Goal: Information Seeking & Learning: Learn about a topic

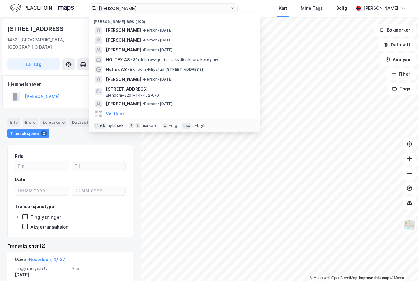
scroll to position [20, 0]
click at [235, 8] on icon at bounding box center [233, 8] width 4 height 4
click at [230, 8] on input "[PERSON_NAME]" at bounding box center [163, 8] width 134 height 9
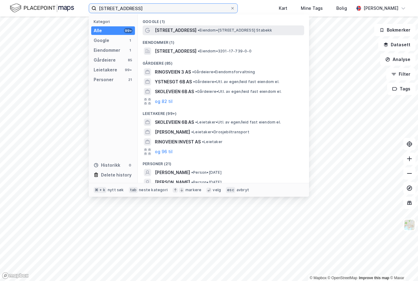
type input "[STREET_ADDRESS]"
click at [207, 28] on span "• Eiendom • [STREET_ADDRESS] Stabekk" at bounding box center [235, 30] width 75 height 5
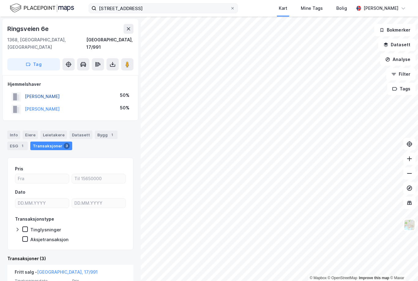
click at [0, 0] on button "[PERSON_NAME]" at bounding box center [0, 0] width 0 height 0
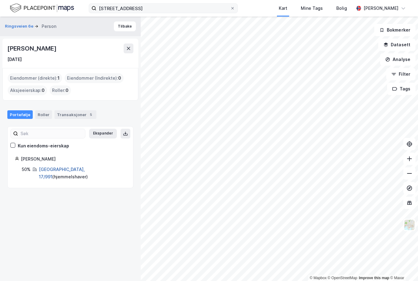
click at [49, 167] on link "[GEOGRAPHIC_DATA], 17/991" at bounding box center [62, 173] width 46 height 13
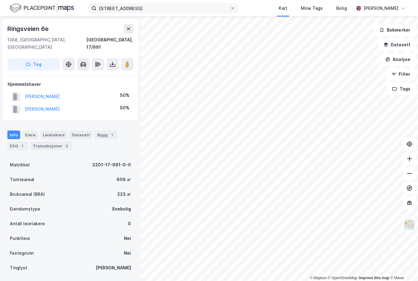
scroll to position [37, 0]
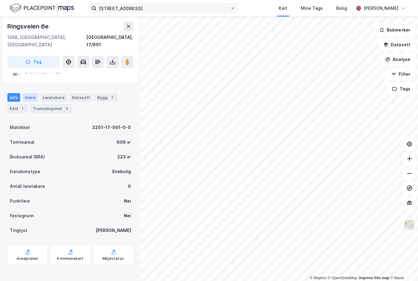
click at [29, 93] on div "Eiere" at bounding box center [30, 97] width 15 height 9
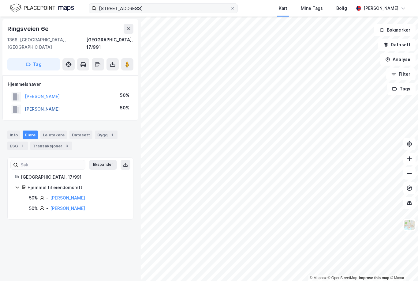
click at [0, 0] on button "[PERSON_NAME]" at bounding box center [0, 0] width 0 height 0
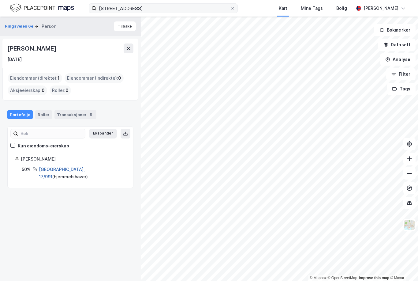
click at [56, 167] on link "[GEOGRAPHIC_DATA], 17/991" at bounding box center [62, 173] width 46 height 13
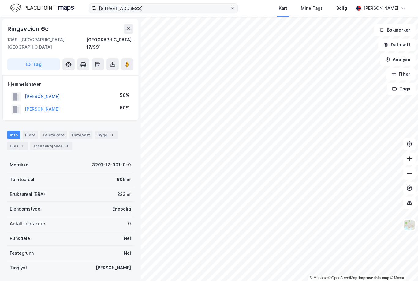
click at [0, 0] on button "[PERSON_NAME]" at bounding box center [0, 0] width 0 height 0
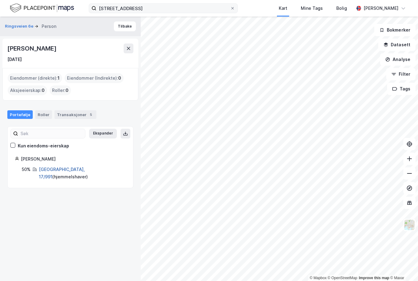
click at [57, 167] on link "[GEOGRAPHIC_DATA], 17/991" at bounding box center [62, 173] width 46 height 13
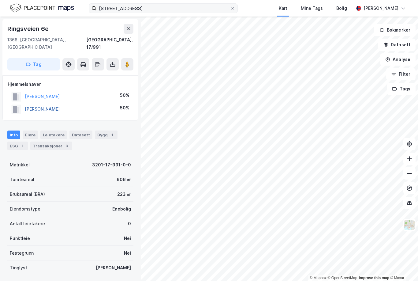
click at [0, 0] on button "[PERSON_NAME]" at bounding box center [0, 0] width 0 height 0
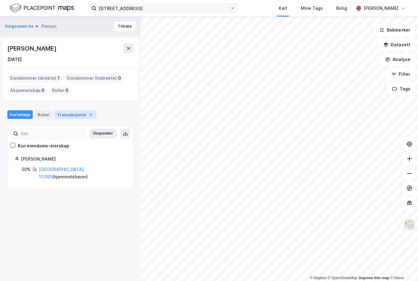
click at [73, 110] on div "Transaksjoner 5" at bounding box center [76, 114] width 42 height 9
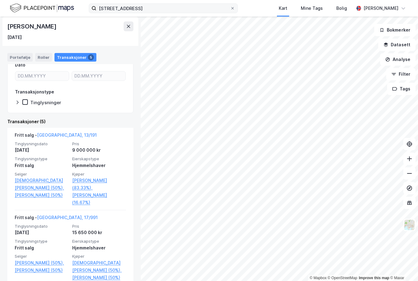
scroll to position [96, 0]
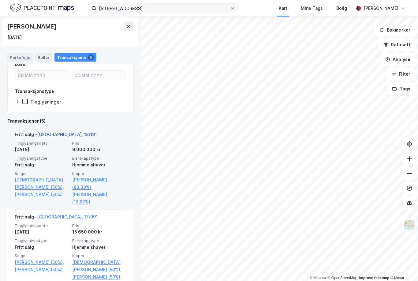
click at [50, 132] on link "[GEOGRAPHIC_DATA], 13/191" at bounding box center [67, 134] width 60 height 5
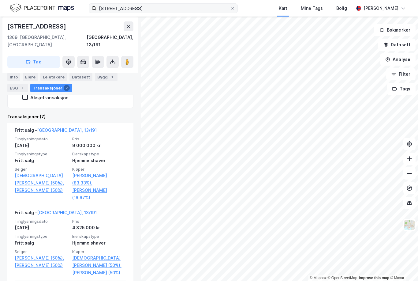
scroll to position [161, 0]
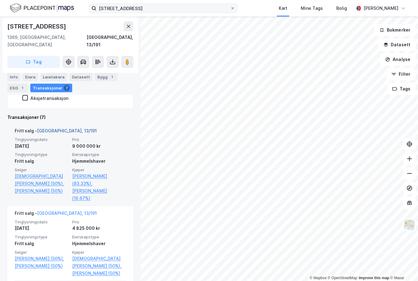
click at [50, 128] on link "[GEOGRAPHIC_DATA], 13/191" at bounding box center [67, 130] width 60 height 5
click at [48, 128] on link "[GEOGRAPHIC_DATA], 13/191" at bounding box center [67, 130] width 60 height 5
click at [53, 128] on link "[GEOGRAPHIC_DATA], 13/191" at bounding box center [67, 130] width 60 height 5
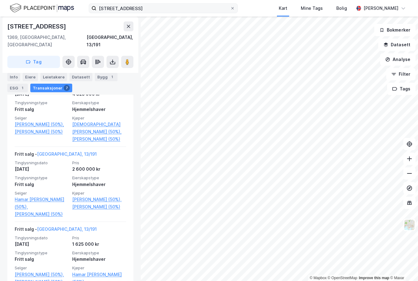
scroll to position [290, 0]
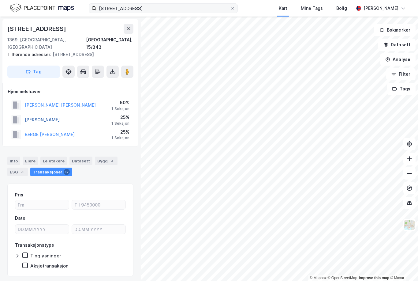
click at [0, 0] on button "[PERSON_NAME]" at bounding box center [0, 0] width 0 height 0
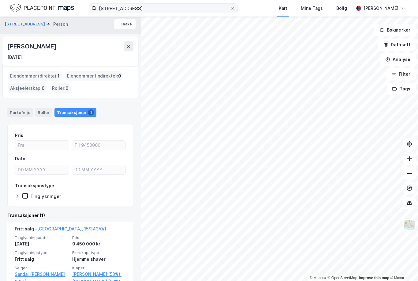
scroll to position [2, 0]
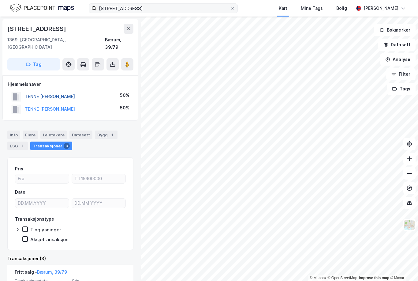
click at [0, 0] on button "TENNE [PERSON_NAME]" at bounding box center [0, 0] width 0 height 0
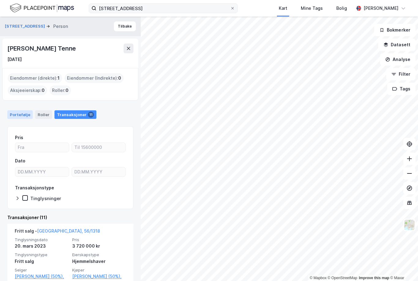
click at [20, 110] on div "Portefølje" at bounding box center [19, 114] width 25 height 9
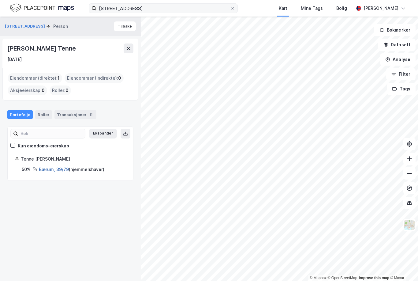
click at [55, 167] on link "Bærum, 39/79" at bounding box center [54, 169] width 30 height 5
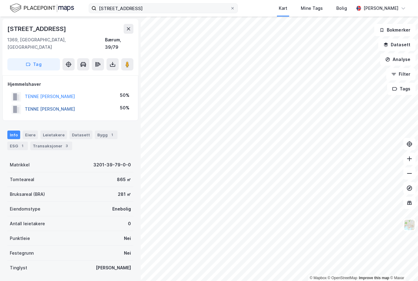
click at [0, 0] on button "TENNE [PERSON_NAME]" at bounding box center [0, 0] width 0 height 0
click at [31, 141] on div "Transaksjoner 3" at bounding box center [28, 145] width 42 height 9
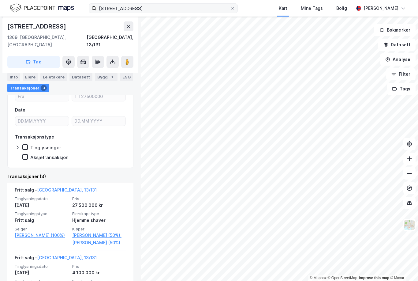
scroll to position [79, 0]
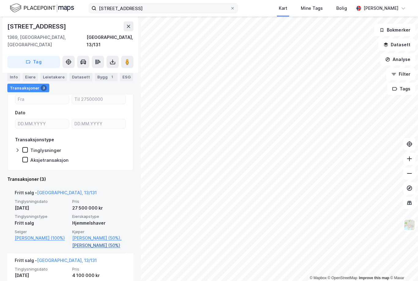
click at [86, 242] on link "[PERSON_NAME] (50%)" at bounding box center [99, 245] width 54 height 7
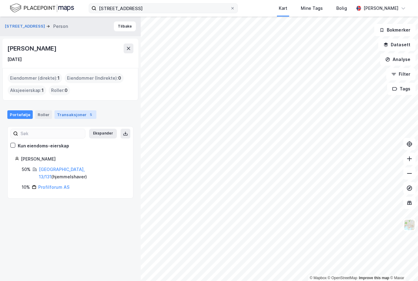
click at [73, 110] on div "Transaksjoner 5" at bounding box center [76, 114] width 42 height 9
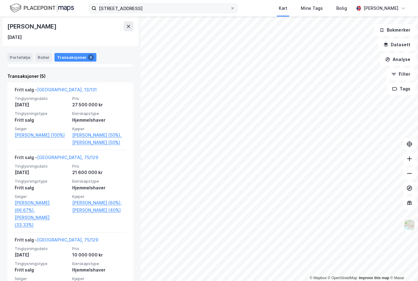
scroll to position [141, 0]
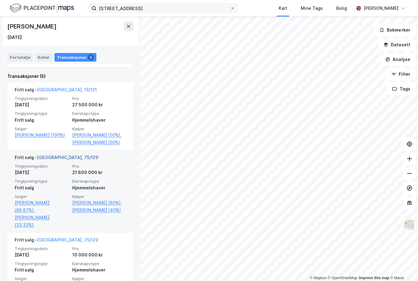
click at [49, 155] on link "[GEOGRAPHIC_DATA], 75/129" at bounding box center [67, 157] width 61 height 5
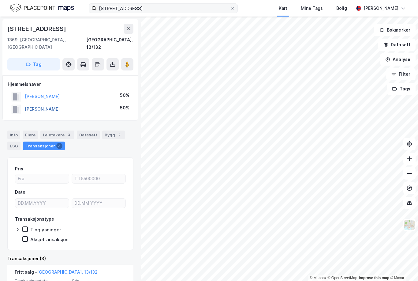
click at [0, 0] on button "[PERSON_NAME]" at bounding box center [0, 0] width 0 height 0
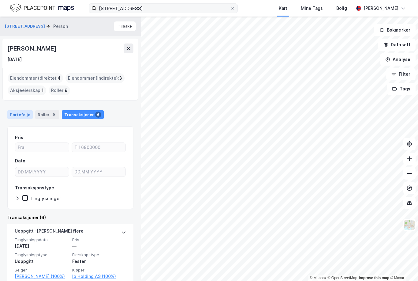
click at [18, 110] on div "Portefølje" at bounding box center [19, 114] width 25 height 9
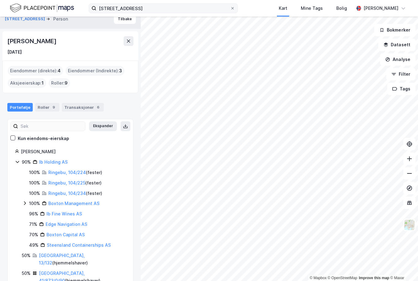
scroll to position [7, 0]
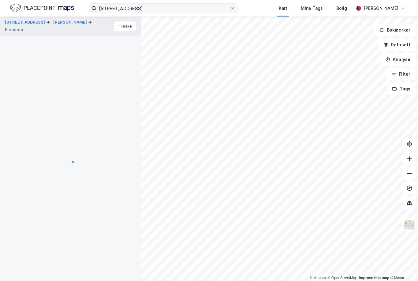
scroll to position [60, 0]
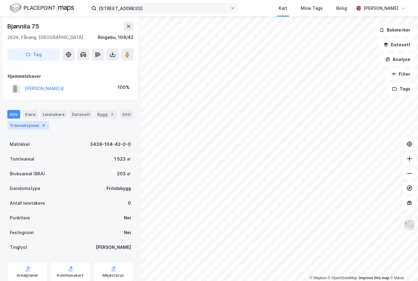
click at [26, 121] on div "Transaksjoner 6" at bounding box center [28, 125] width 42 height 9
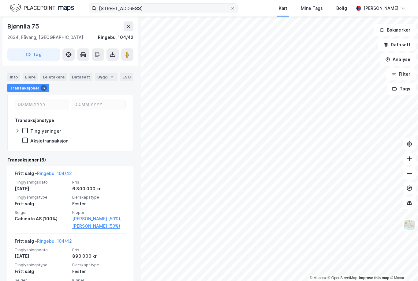
scroll to position [138, 0]
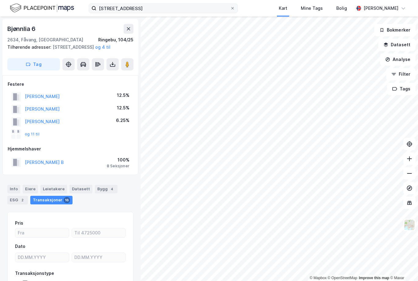
scroll to position [31, 0]
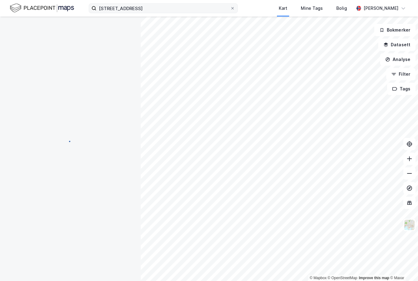
scroll to position [8, 0]
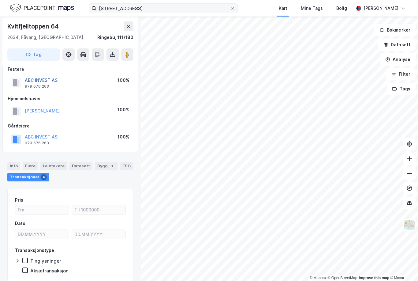
click at [0, 0] on button "ABC INVEST AS" at bounding box center [0, 0] width 0 height 0
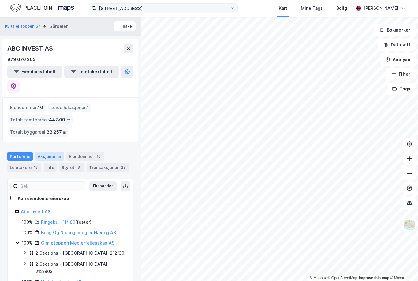
click at [42, 152] on div "Aksjonærer" at bounding box center [49, 156] width 29 height 9
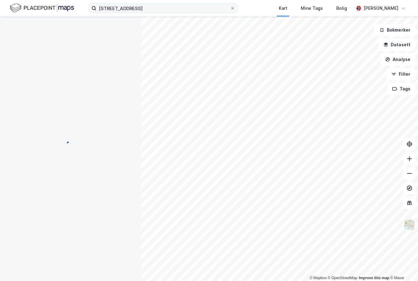
scroll to position [8, 0]
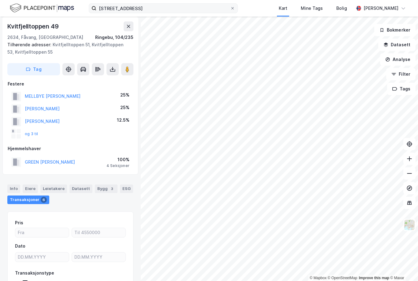
scroll to position [8, 0]
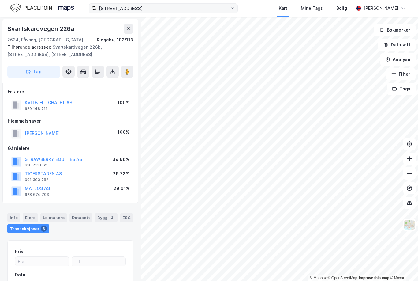
scroll to position [8, 0]
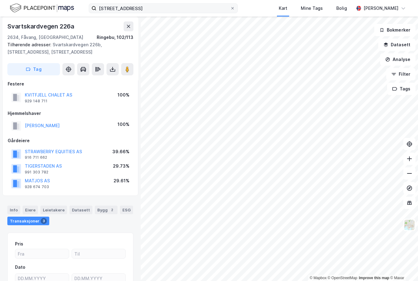
scroll to position [8, 0]
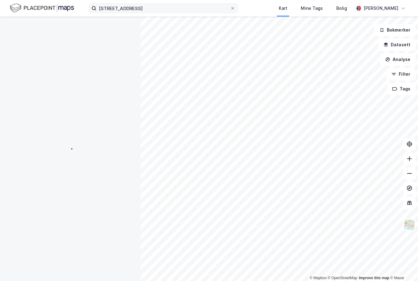
scroll to position [8, 0]
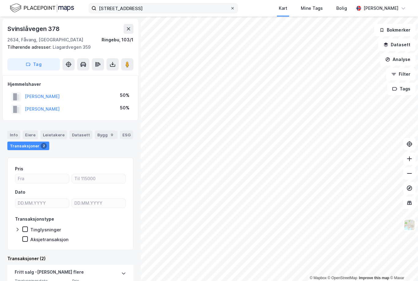
click at [235, 8] on span at bounding box center [232, 8] width 5 height 5
click at [230, 8] on input "[STREET_ADDRESS]" at bounding box center [163, 8] width 134 height 9
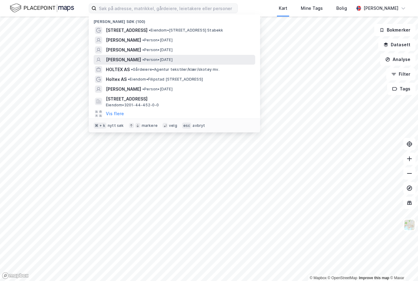
click at [125, 56] on span "[PERSON_NAME]" at bounding box center [123, 59] width 35 height 7
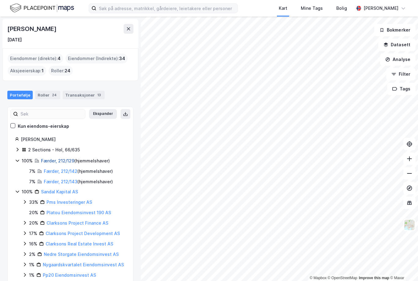
click at [55, 158] on link "Færder, 212/129" at bounding box center [57, 160] width 33 height 5
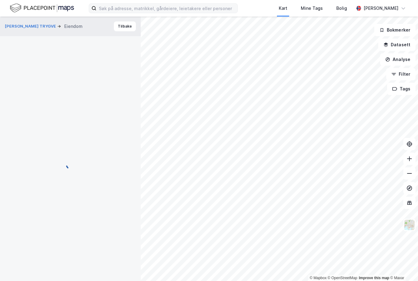
scroll to position [7, 0]
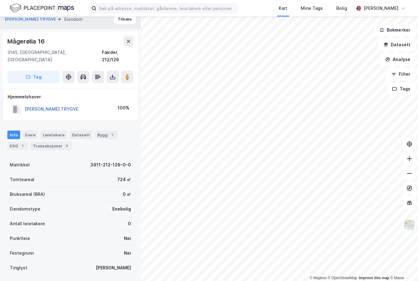
click at [0, 0] on button "[PERSON_NAME] TRYGVE" at bounding box center [0, 0] width 0 height 0
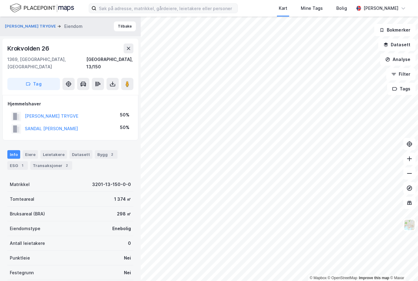
scroll to position [7, 0]
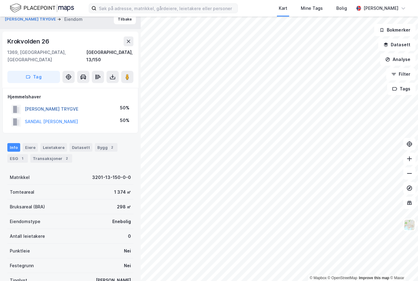
click at [0, 0] on button "[PERSON_NAME] TRYGVE" at bounding box center [0, 0] width 0 height 0
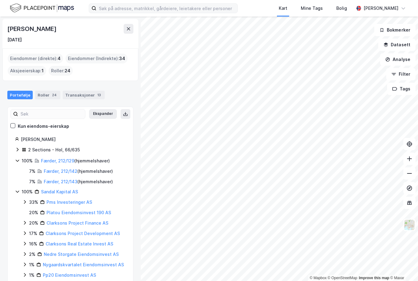
click at [36, 146] on div "2 Sections - Hol, 66/635" at bounding box center [54, 149] width 52 height 7
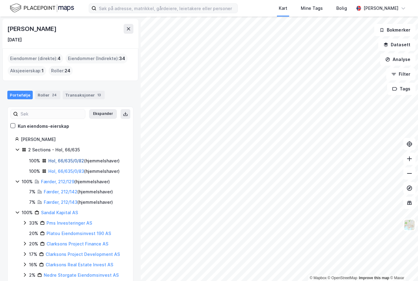
click at [56, 158] on link "Hol, 66/635/0/82" at bounding box center [66, 160] width 36 height 5
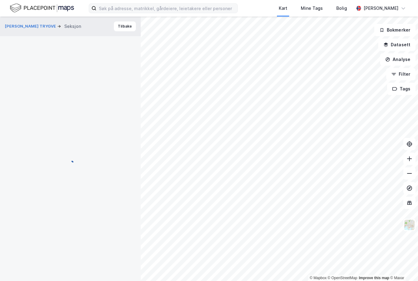
scroll to position [7, 0]
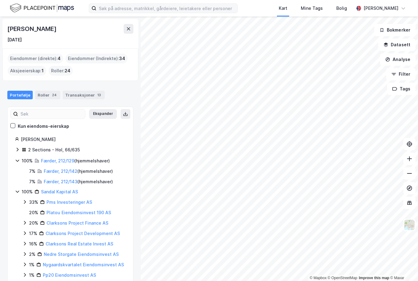
click at [21, 146] on div "2 Sections - Hol, 66/635" at bounding box center [70, 150] width 111 height 8
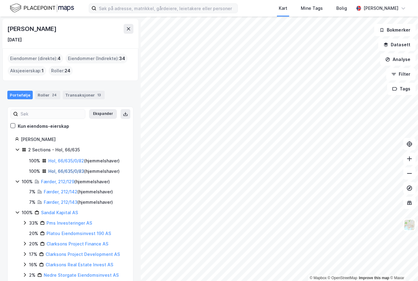
click at [63, 168] on link "Hol, 66/635/0/83" at bounding box center [66, 170] width 36 height 5
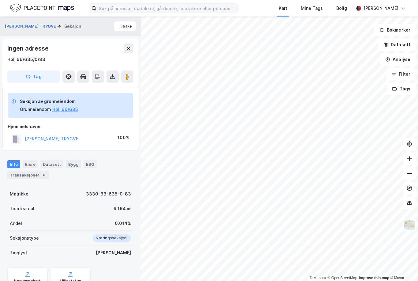
scroll to position [5, 0]
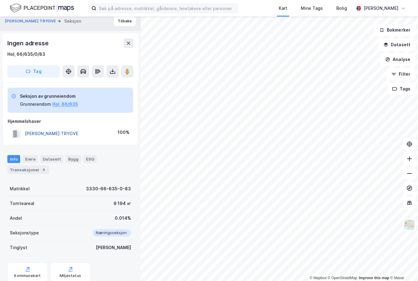
click at [0, 0] on button "[PERSON_NAME] TRYGVE" at bounding box center [0, 0] width 0 height 0
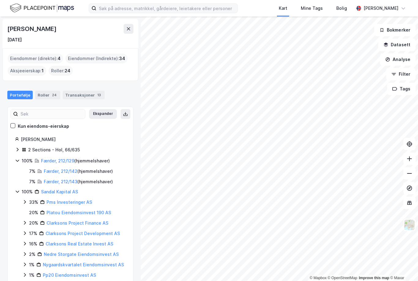
click at [33, 146] on div "2 Sections - Hol, 66/635" at bounding box center [54, 149] width 52 height 7
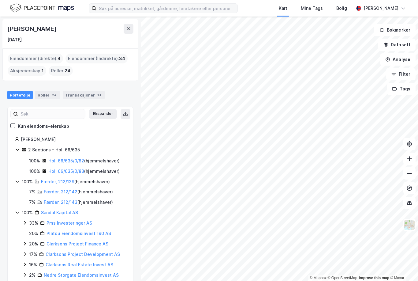
click at [17, 147] on icon at bounding box center [17, 149] width 5 height 5
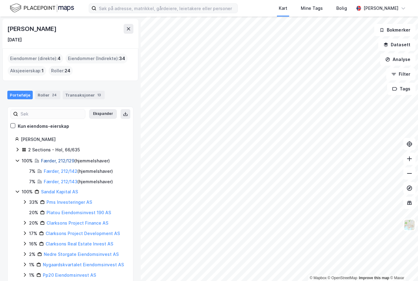
click at [54, 158] on link "Færder, 212/129" at bounding box center [57, 160] width 33 height 5
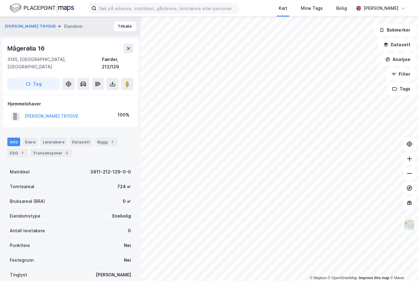
scroll to position [5, 0]
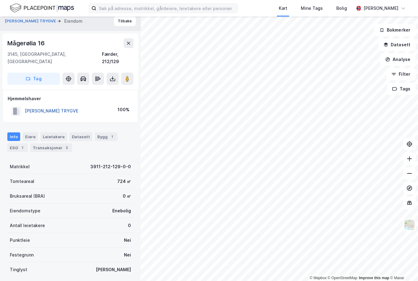
click at [0, 0] on button "[PERSON_NAME] TRYGVE" at bounding box center [0, 0] width 0 height 0
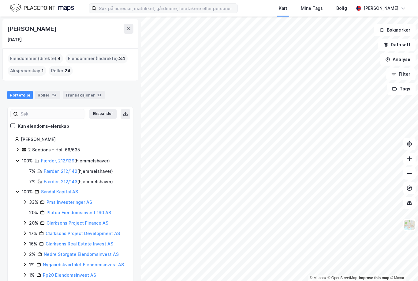
click at [19, 147] on icon at bounding box center [17, 149] width 5 height 5
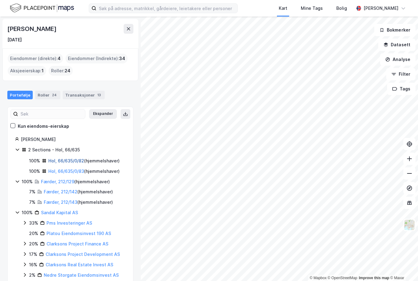
click at [59, 158] on link "Hol, 66/635/0/82" at bounding box center [66, 160] width 36 height 5
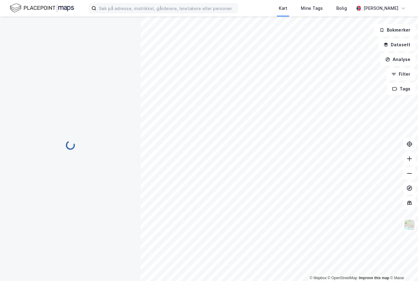
scroll to position [5, 0]
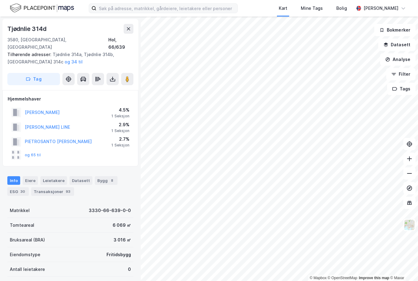
scroll to position [5, 0]
